Goal: Task Accomplishment & Management: Use online tool/utility

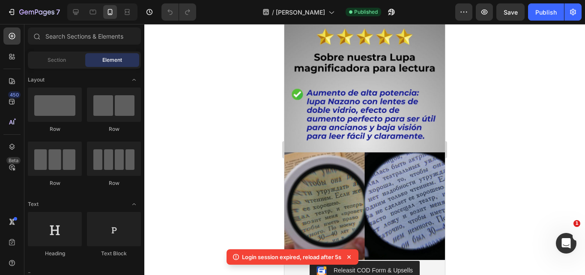
scroll to position [428, 0]
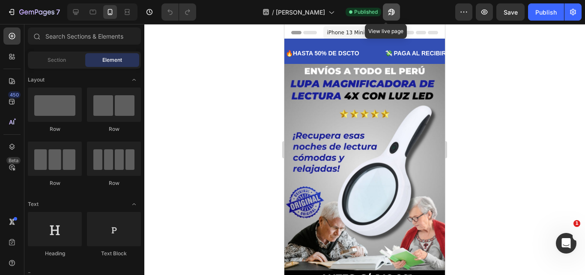
click at [387, 11] on icon "button" at bounding box center [391, 12] width 9 height 9
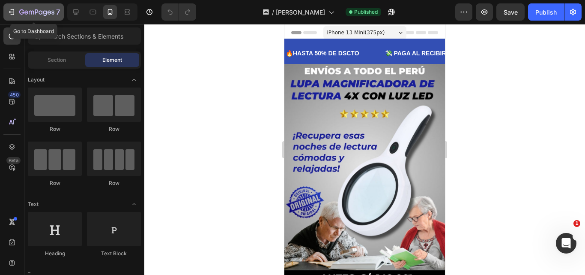
click at [39, 15] on icon "button" at bounding box center [36, 12] width 35 height 7
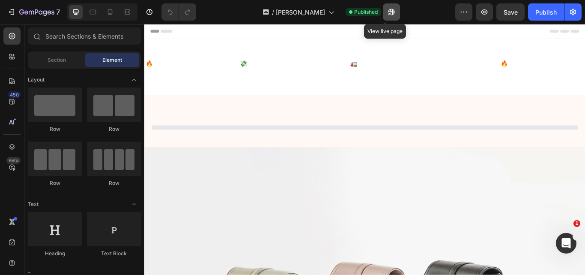
click at [390, 15] on button "button" at bounding box center [391, 11] width 17 height 17
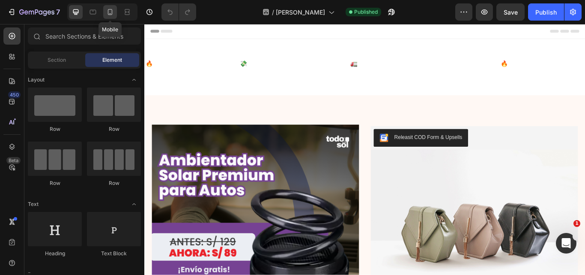
click at [105, 12] on div at bounding box center [110, 12] width 14 height 14
